Goal: Find specific page/section: Find specific page/section

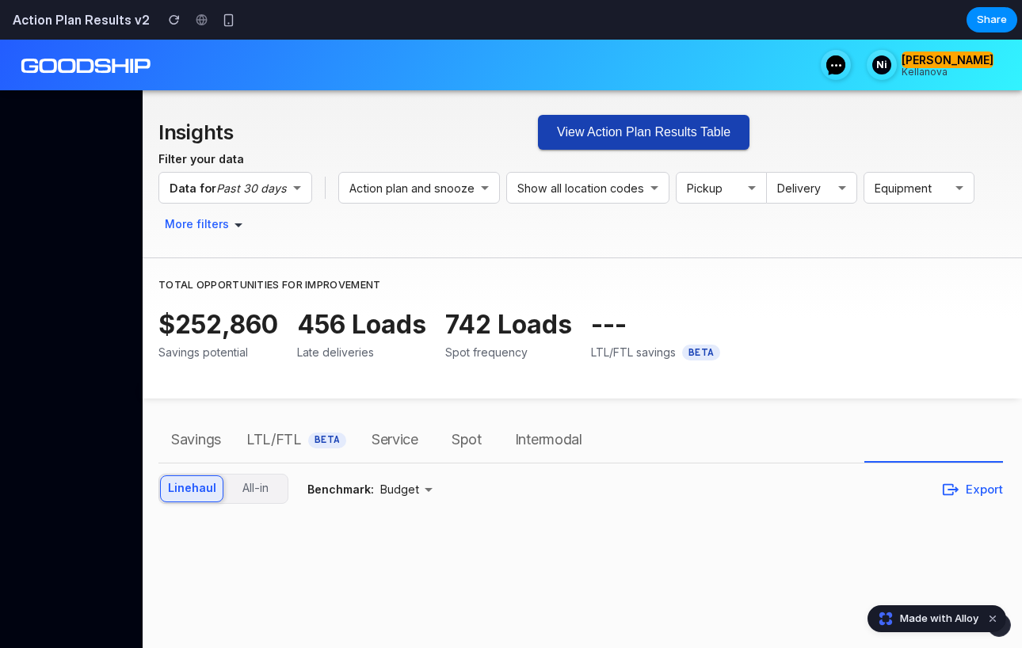
click at [596, 131] on button "View Action Plan Results Table" at bounding box center [643, 132] width 211 height 35
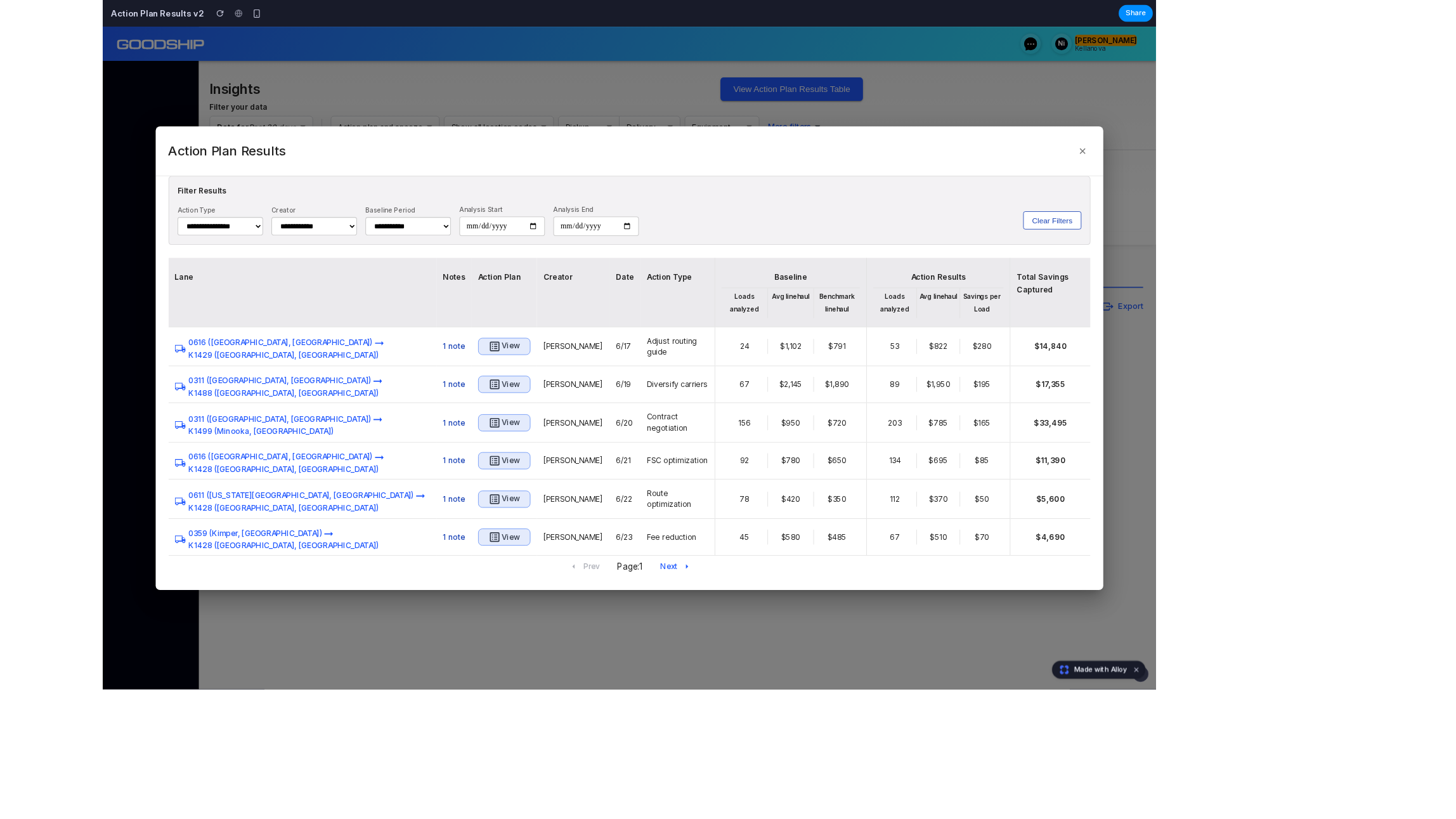
scroll to position [95, 0]
